Goal: Information Seeking & Learning: Learn about a topic

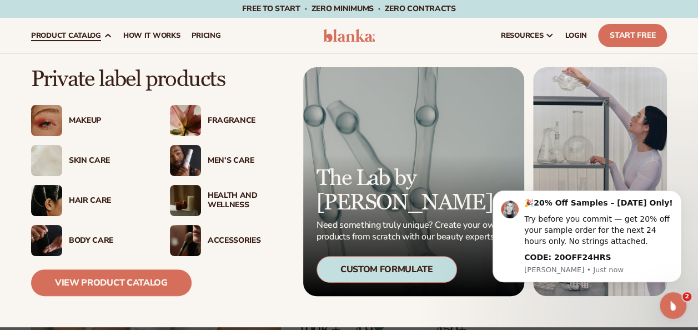
click at [87, 161] on div "Skin Care" at bounding box center [108, 160] width 79 height 9
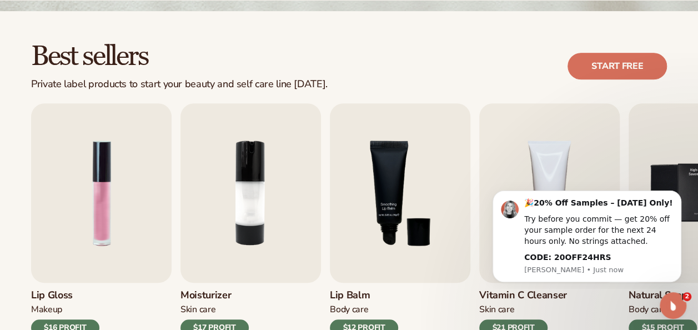
scroll to position [293, 0]
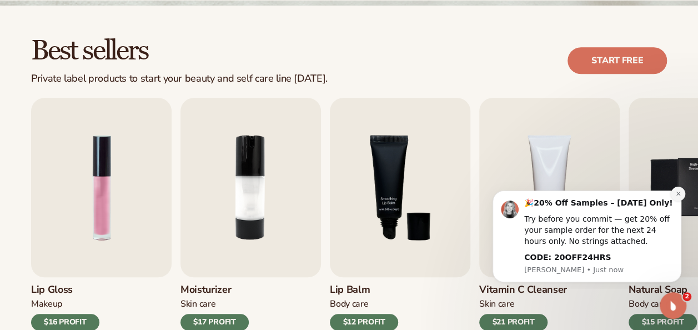
click at [678, 198] on button "Dismiss notification" at bounding box center [678, 194] width 14 height 14
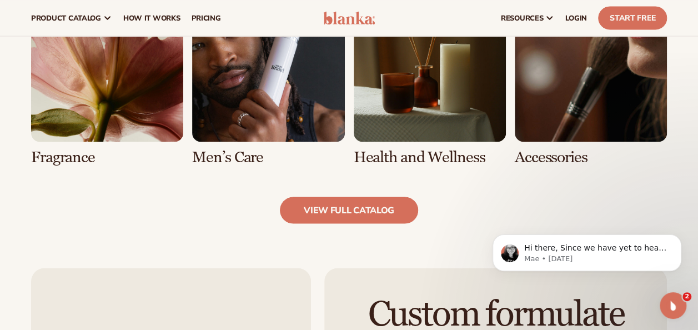
scroll to position [0, 0]
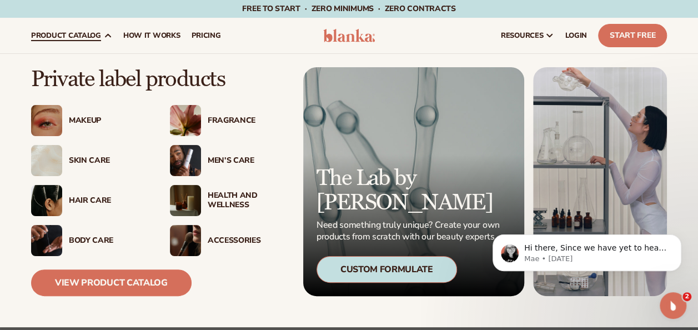
click at [82, 116] on div "Makeup" at bounding box center [108, 120] width 79 height 9
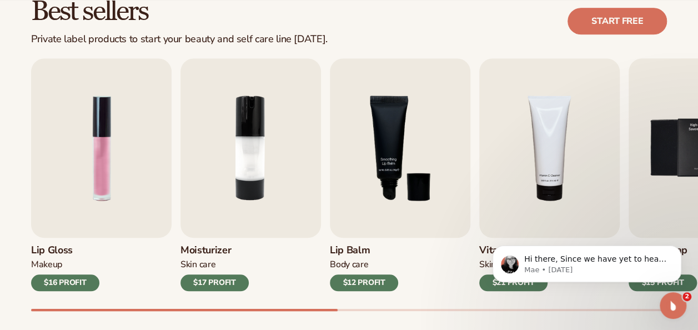
scroll to position [329, 0]
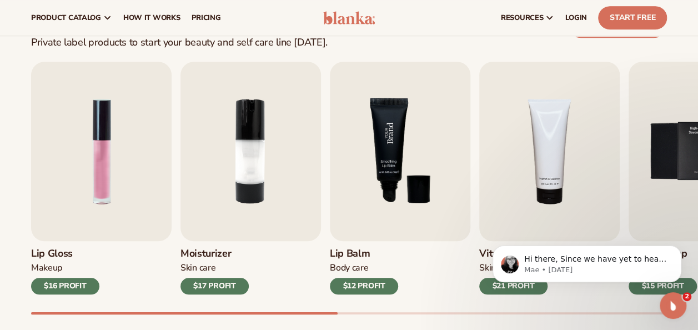
click at [423, 178] on img "3 / 9" at bounding box center [400, 151] width 141 height 179
click at [659, 131] on img "5 / 9" at bounding box center [699, 151] width 141 height 179
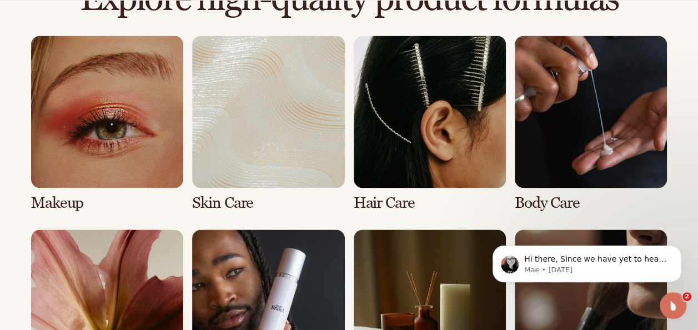
scroll to position [778, 0]
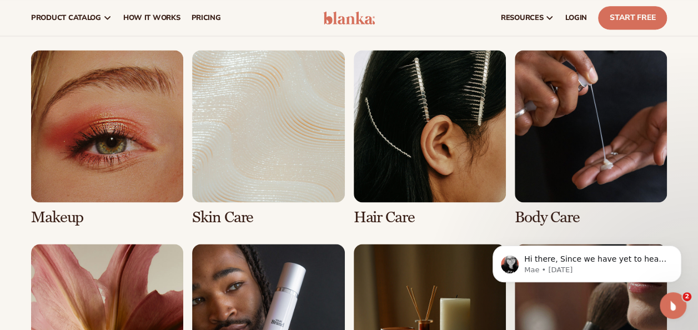
click at [407, 145] on link "3 / 8" at bounding box center [430, 138] width 152 height 176
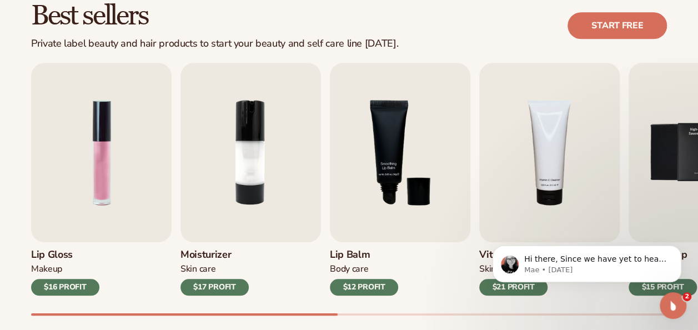
scroll to position [388, 0]
